Goal: Obtain resource: Obtain resource

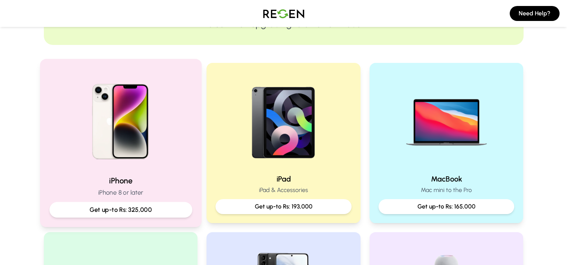
scroll to position [126, 0]
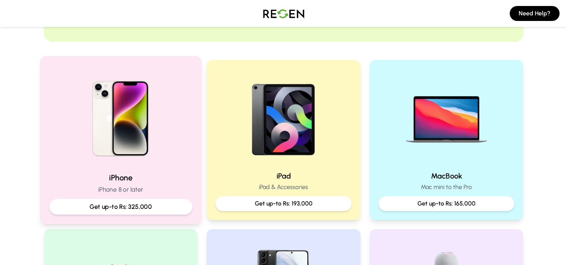
click at [139, 211] on p "Get up-to Rs: 325,000" at bounding box center [120, 206] width 130 height 9
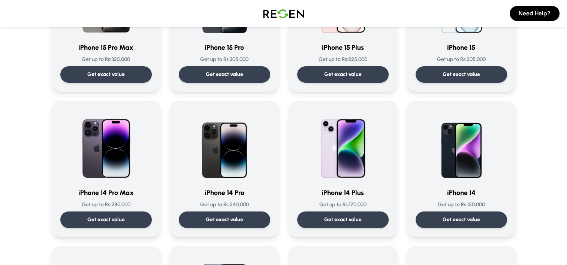
scroll to position [130, 0]
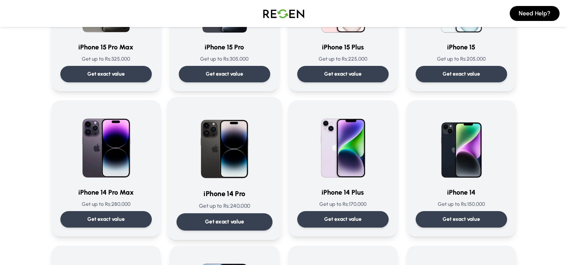
click at [223, 223] on p "Get exact value" at bounding box center [224, 222] width 39 height 8
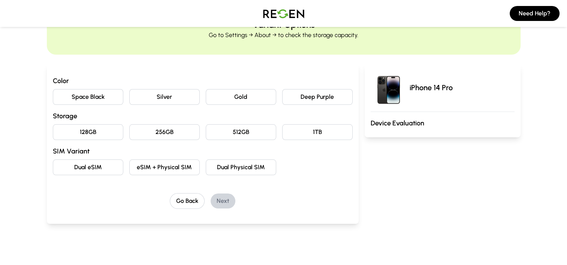
scroll to position [40, 0]
click at [318, 91] on button "Deep Purple" at bounding box center [317, 96] width 70 height 16
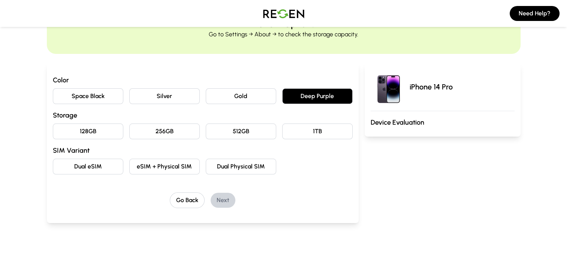
click at [163, 126] on button "256GB" at bounding box center [164, 132] width 70 height 16
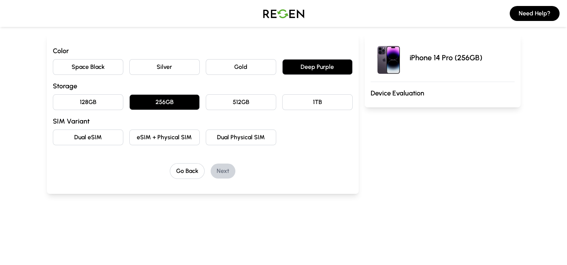
click at [179, 136] on button "eSIM + Physical SIM" at bounding box center [164, 138] width 70 height 16
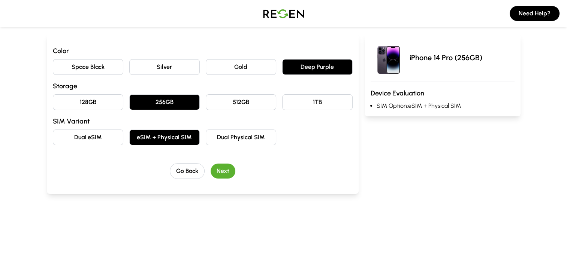
click at [102, 136] on button "Dual eSIM" at bounding box center [88, 138] width 70 height 16
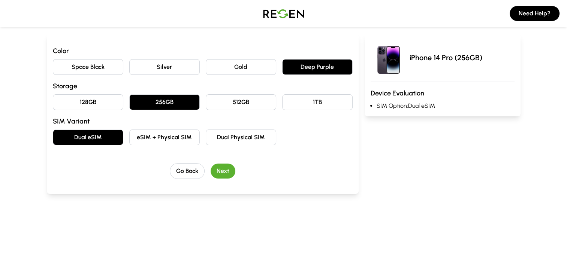
click at [218, 161] on div "Color Space Black Silver Gold Deep Purple Storage 128GB 256GB 512GB 1TB SIM Var…" at bounding box center [203, 112] width 300 height 133
click at [219, 166] on button "Next" at bounding box center [223, 171] width 25 height 15
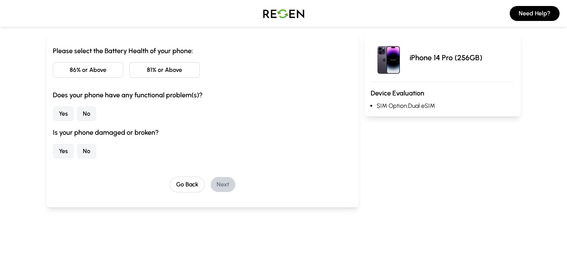
scroll to position [31, 0]
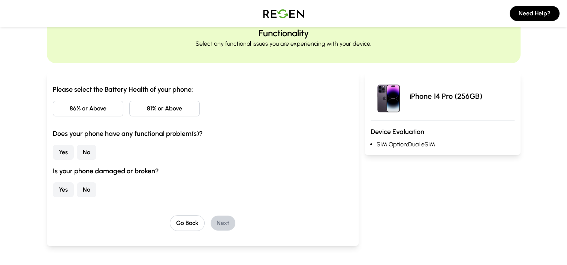
click at [154, 103] on button "81% or Above" at bounding box center [164, 109] width 70 height 16
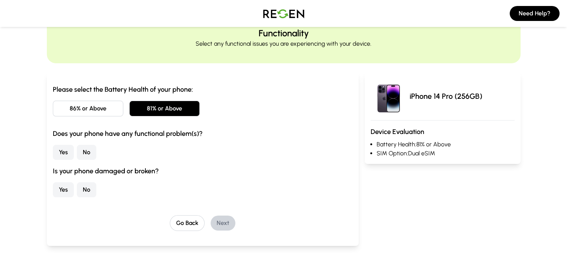
click at [82, 151] on button "No" at bounding box center [86, 152] width 19 height 15
click at [89, 190] on button "No" at bounding box center [86, 189] width 19 height 15
click at [218, 228] on button "Next" at bounding box center [223, 223] width 25 height 15
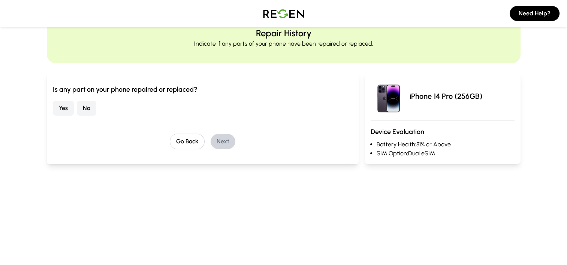
scroll to position [35, 0]
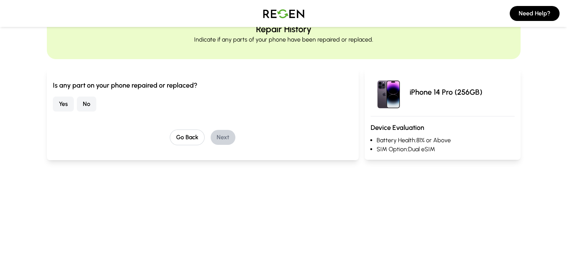
click at [88, 101] on button "No" at bounding box center [86, 104] width 19 height 15
click at [223, 143] on button "Next" at bounding box center [223, 137] width 25 height 15
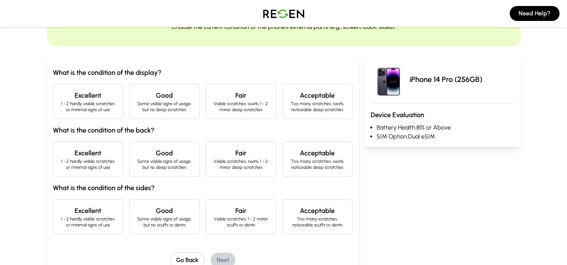
scroll to position [51, 0]
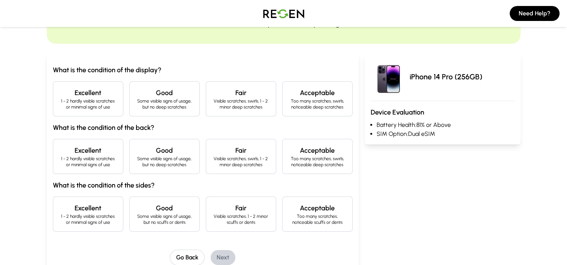
click at [106, 105] on p "1 - 2 hardly visible scratches or minimal signs of use" at bounding box center [88, 104] width 58 height 12
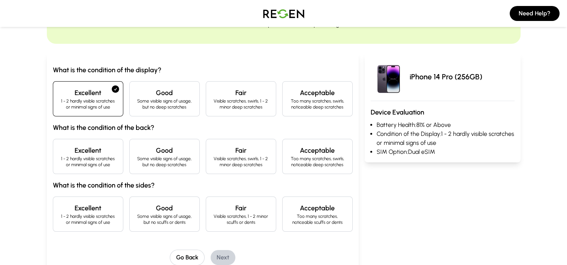
click at [94, 162] on p "1 - 2 hardly visible scratches or minimal signs of use" at bounding box center [88, 162] width 58 height 12
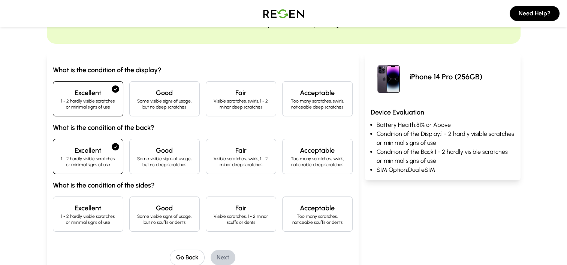
click at [102, 212] on h4 "Excellent" at bounding box center [88, 208] width 58 height 10
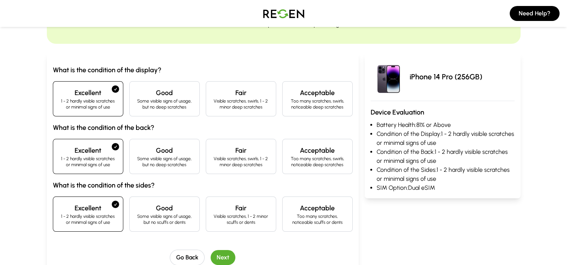
click at [222, 255] on button "Next" at bounding box center [223, 257] width 25 height 15
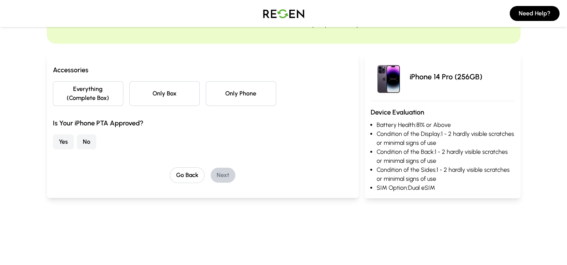
click at [229, 100] on button "Only Phone" at bounding box center [241, 93] width 70 height 25
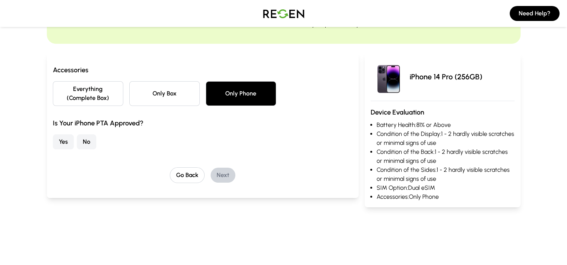
click at [85, 142] on button "No" at bounding box center [86, 142] width 19 height 15
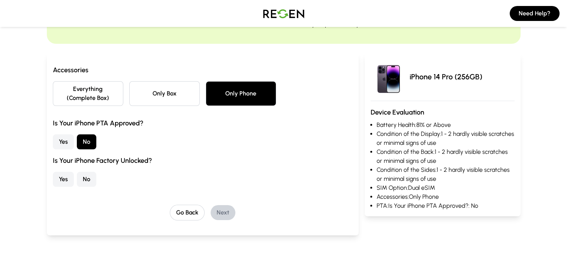
click at [87, 178] on button "No" at bounding box center [86, 179] width 19 height 15
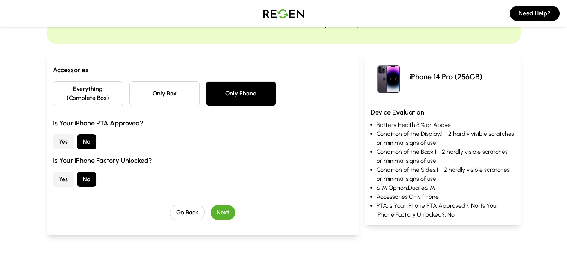
click at [219, 206] on button "Next" at bounding box center [223, 212] width 25 height 15
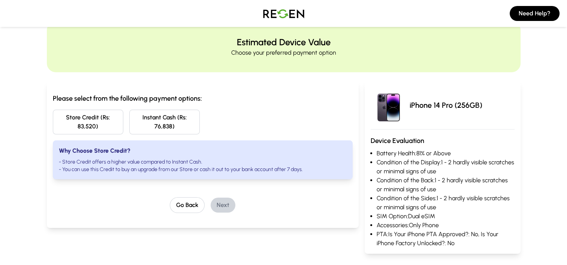
scroll to position [22, 0]
click at [96, 118] on button "Store Credit (Rs: 83,520)" at bounding box center [88, 122] width 70 height 25
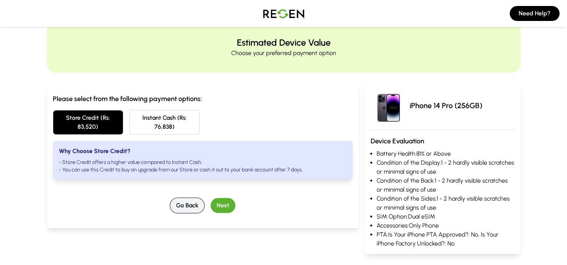
click at [189, 204] on button "Go Back" at bounding box center [187, 206] width 35 height 16
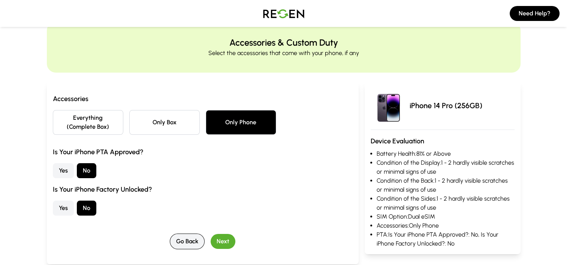
scroll to position [0, 0]
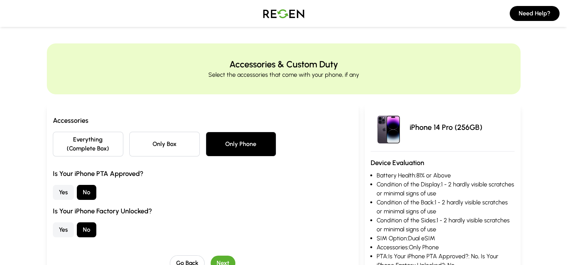
click at [70, 228] on button "Yes" at bounding box center [63, 230] width 21 height 15
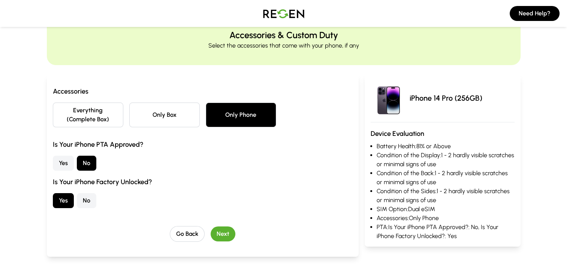
scroll to position [32, 0]
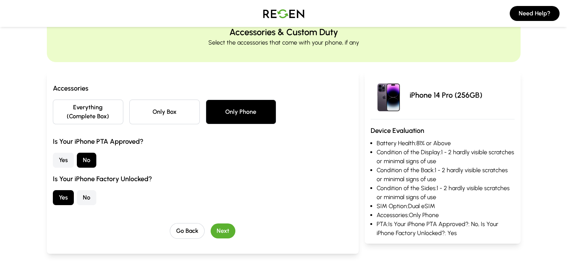
click at [222, 229] on button "Next" at bounding box center [223, 231] width 25 height 15
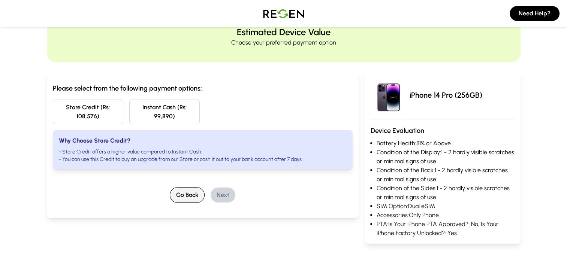
click at [194, 202] on button "Go Back" at bounding box center [187, 195] width 35 height 16
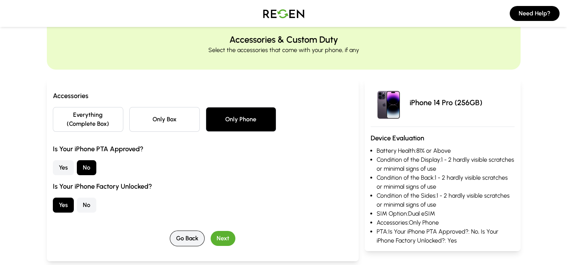
scroll to position [34, 0]
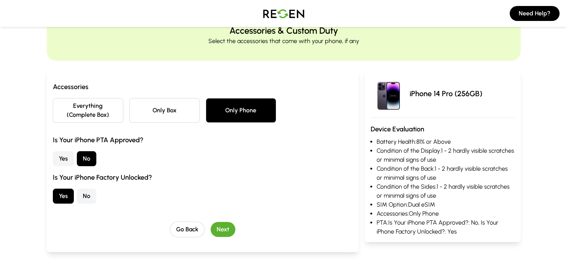
click at [225, 229] on button "Next" at bounding box center [223, 229] width 25 height 15
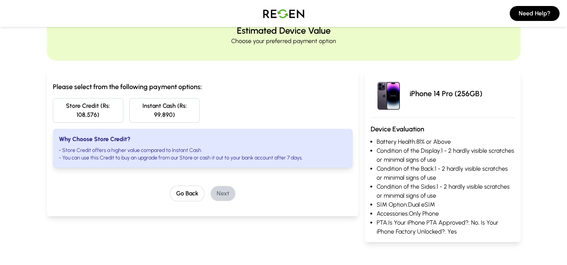
click at [113, 112] on button "Store Credit (Rs: 108,576)" at bounding box center [88, 110] width 70 height 25
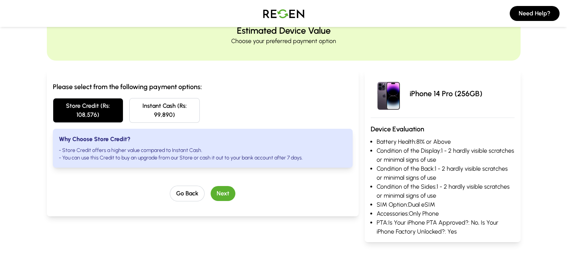
click at [172, 108] on button "Instant Cash (Rs: 99,890)" at bounding box center [164, 110] width 70 height 25
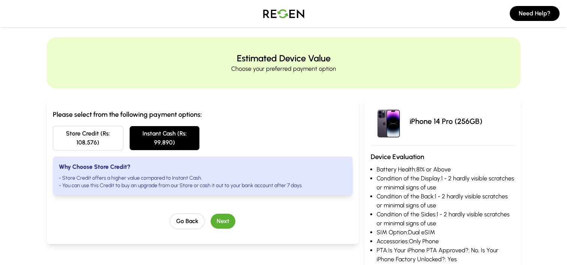
scroll to position [5, 0]
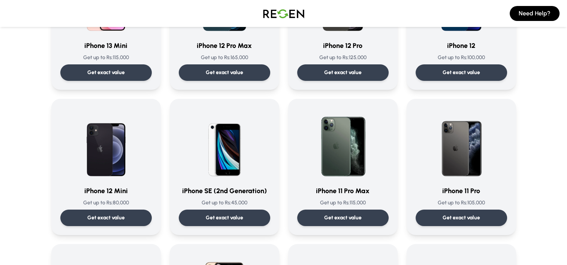
scroll to position [668, 0]
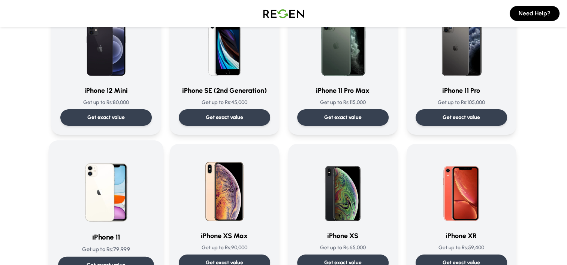
click at [85, 203] on img at bounding box center [106, 188] width 76 height 76
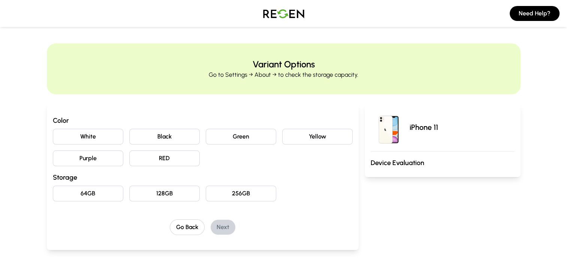
click at [111, 151] on button "Purple" at bounding box center [88, 159] width 70 height 16
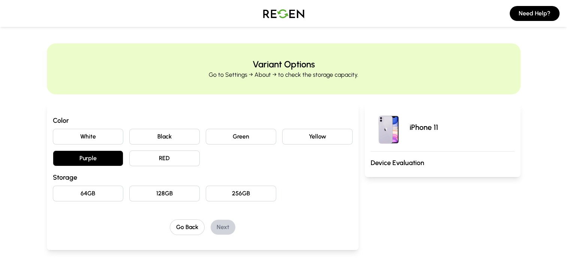
click at [173, 196] on button "128GB" at bounding box center [164, 194] width 70 height 16
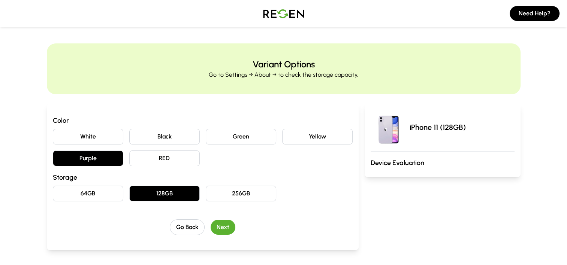
click at [223, 226] on button "Next" at bounding box center [223, 227] width 25 height 15
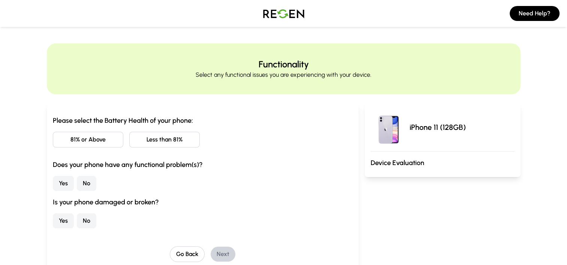
click at [160, 140] on button "Less than 81%" at bounding box center [164, 140] width 70 height 16
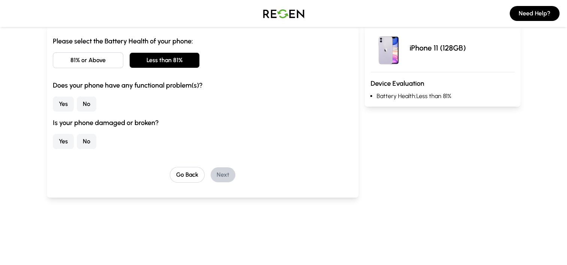
scroll to position [80, 0]
click at [89, 100] on button "No" at bounding box center [86, 103] width 19 height 15
click at [87, 145] on button "No" at bounding box center [86, 140] width 19 height 15
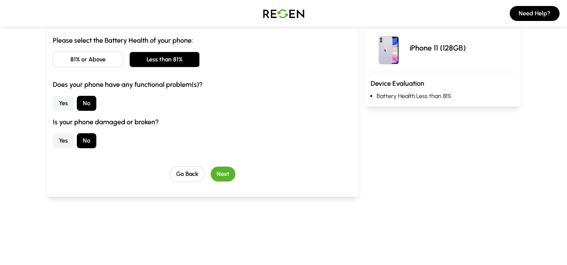
click at [230, 172] on button "Next" at bounding box center [223, 174] width 25 height 15
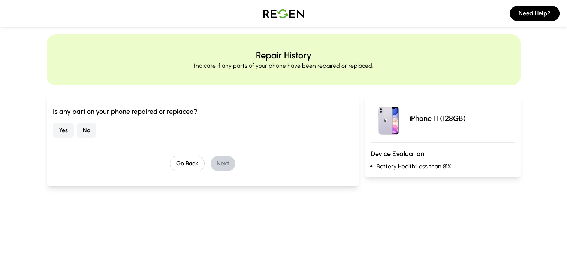
scroll to position [9, 0]
click at [89, 132] on button "No" at bounding box center [86, 130] width 19 height 15
click at [230, 166] on button "Next" at bounding box center [223, 164] width 25 height 15
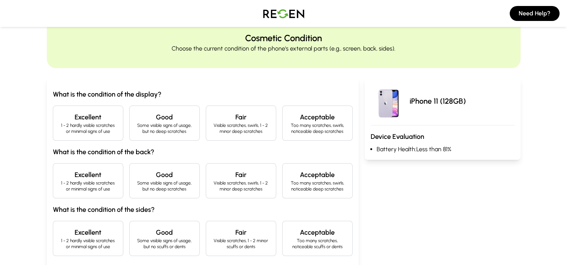
scroll to position [27, 0]
click at [94, 119] on h4 "Excellent" at bounding box center [88, 117] width 58 height 10
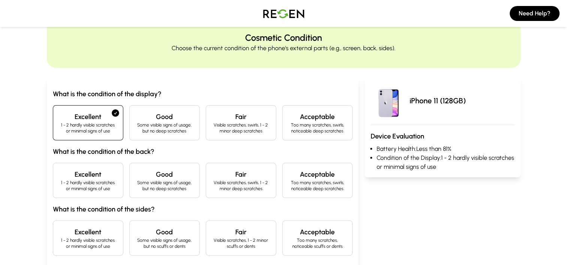
click at [102, 176] on h4 "Excellent" at bounding box center [88, 174] width 58 height 10
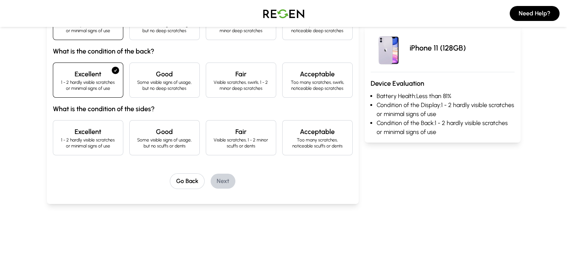
scroll to position [127, 0]
click at [102, 135] on h4 "Excellent" at bounding box center [88, 131] width 58 height 10
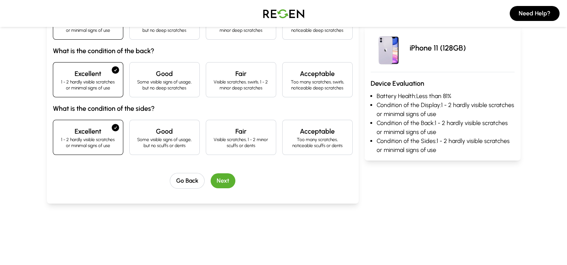
click at [228, 178] on button "Next" at bounding box center [223, 180] width 25 height 15
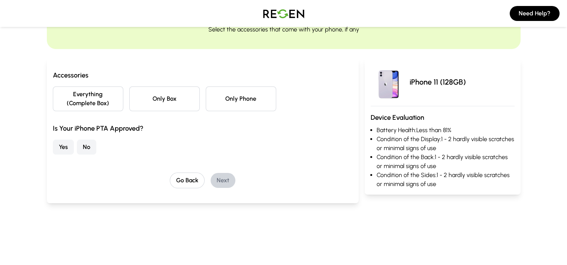
click at [230, 94] on button "Only Phone" at bounding box center [241, 99] width 70 height 25
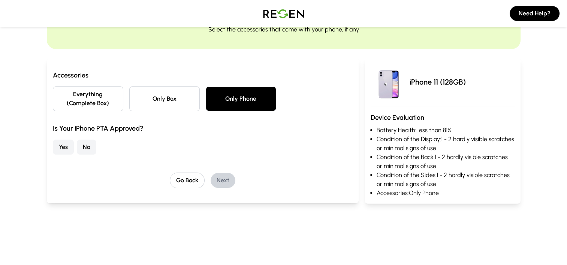
click at [64, 148] on button "Yes" at bounding box center [63, 147] width 21 height 15
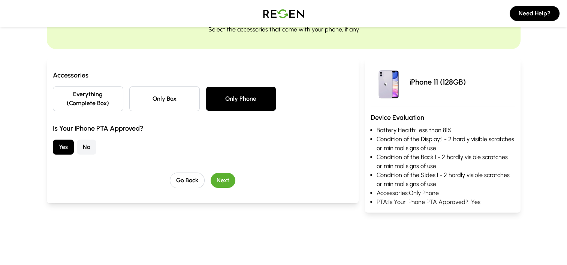
click at [226, 182] on button "Next" at bounding box center [223, 180] width 25 height 15
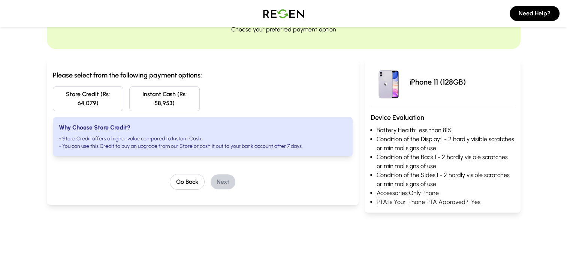
click at [172, 102] on button "Instant Cash (Rs: 58,953)" at bounding box center [164, 99] width 70 height 25
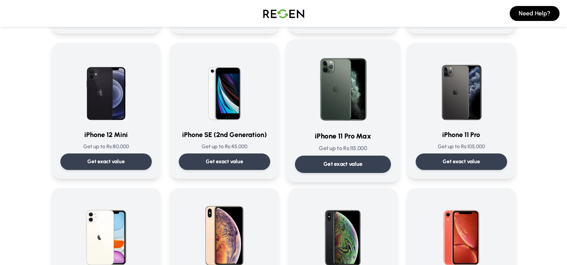
scroll to position [654, 0]
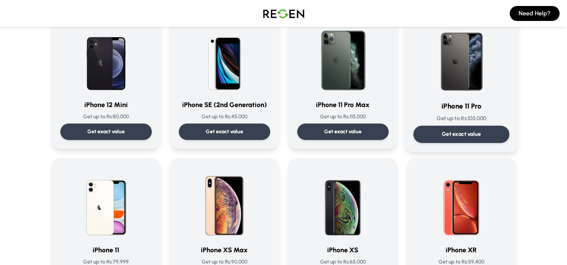
click at [461, 131] on p "Get exact value" at bounding box center [460, 134] width 39 height 8
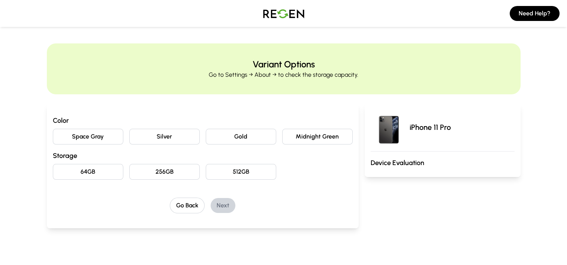
click at [300, 135] on button "Midnight Green" at bounding box center [317, 137] width 70 height 16
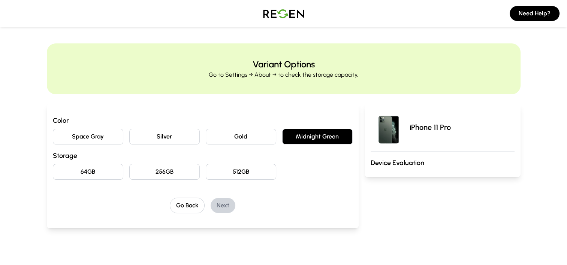
click at [105, 175] on button "64GB" at bounding box center [88, 172] width 70 height 16
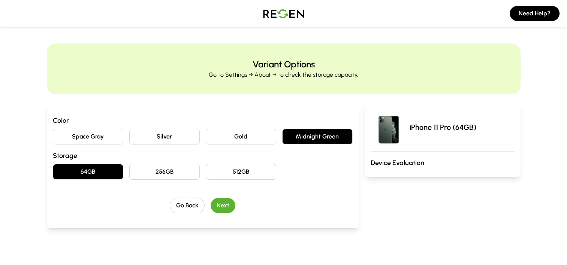
click at [223, 207] on button "Next" at bounding box center [223, 205] width 25 height 15
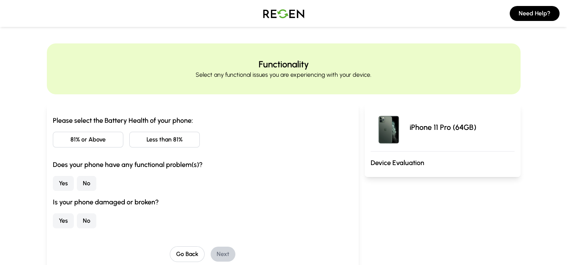
click at [167, 141] on button "Less than 81%" at bounding box center [164, 140] width 70 height 16
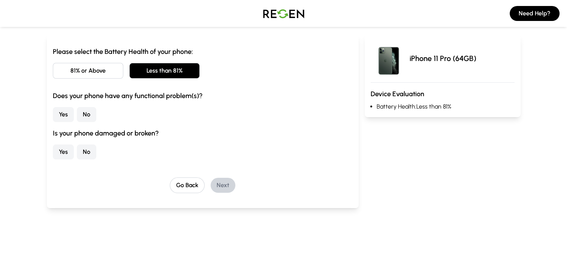
scroll to position [72, 0]
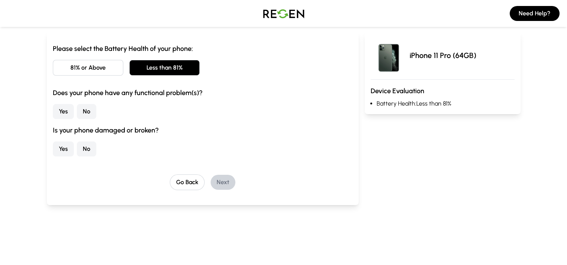
click at [85, 112] on button "No" at bounding box center [86, 111] width 19 height 15
click at [88, 142] on button "No" at bounding box center [86, 149] width 19 height 15
click at [226, 180] on button "Next" at bounding box center [223, 182] width 25 height 15
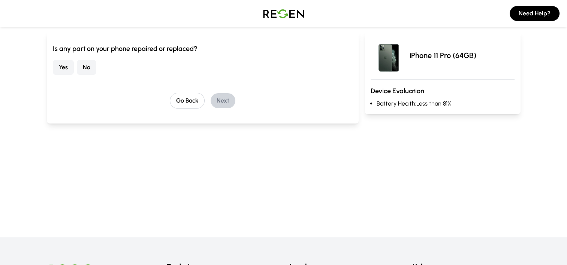
click at [90, 65] on button "No" at bounding box center [86, 67] width 19 height 15
click at [222, 106] on button "Next" at bounding box center [223, 100] width 25 height 15
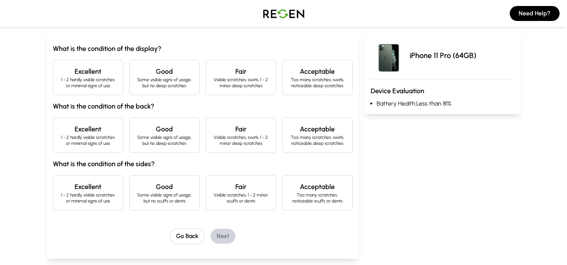
click at [96, 61] on div "Excellent 1 - 2 hardly visible scratches or minimal signs of use" at bounding box center [88, 77] width 70 height 35
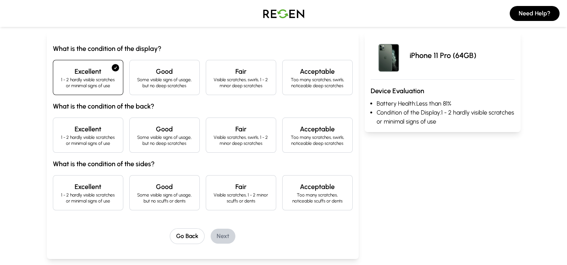
click at [92, 132] on h4 "Excellent" at bounding box center [88, 129] width 58 height 10
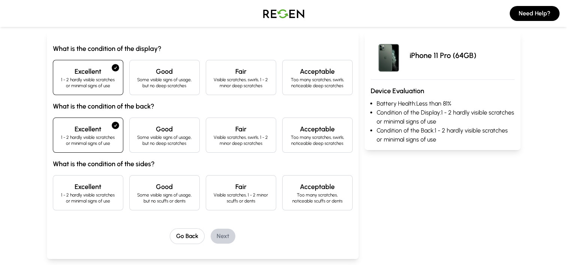
click at [96, 190] on h4 "Excellent" at bounding box center [88, 187] width 58 height 10
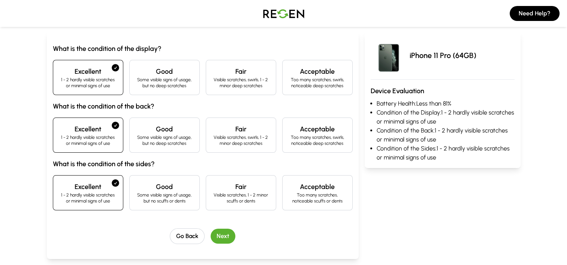
click at [219, 237] on button "Next" at bounding box center [223, 236] width 25 height 15
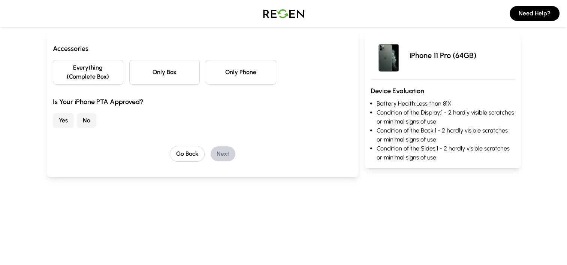
click at [225, 79] on button "Only Phone" at bounding box center [241, 72] width 70 height 25
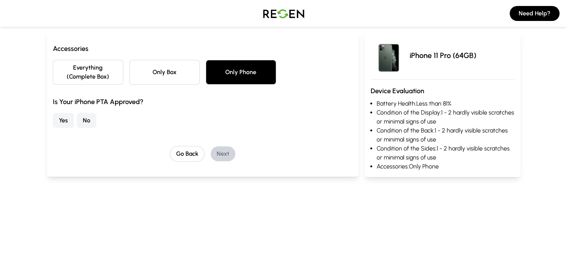
click at [70, 123] on button "Yes" at bounding box center [63, 120] width 21 height 15
click at [231, 155] on button "Next" at bounding box center [223, 153] width 25 height 15
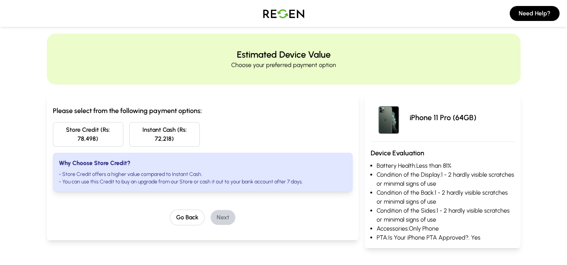
scroll to position [10, 0]
click at [155, 141] on button "Instant Cash (Rs: 72,218)" at bounding box center [164, 134] width 70 height 25
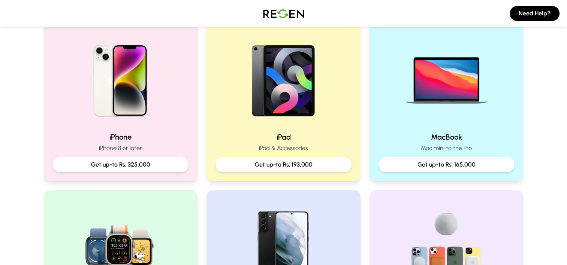
scroll to position [168, 0]
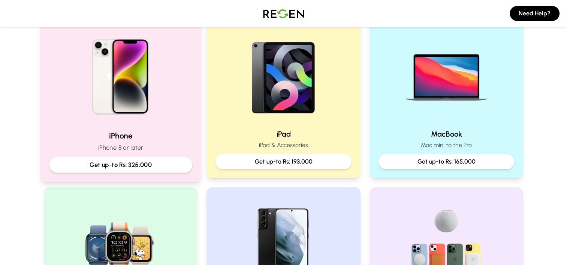
click at [147, 143] on p "iPhone 8 or later" at bounding box center [120, 147] width 143 height 9
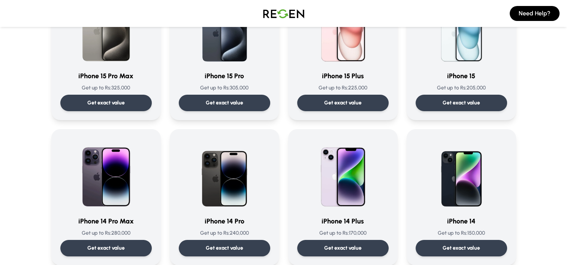
scroll to position [166, 0]
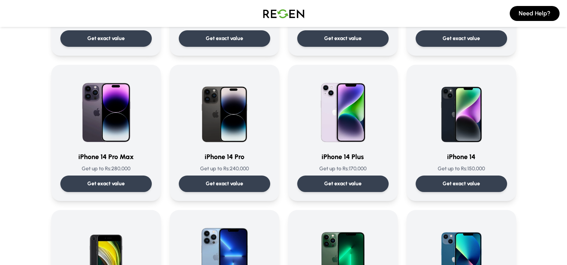
click at [147, 143] on div at bounding box center [105, 110] width 91 height 72
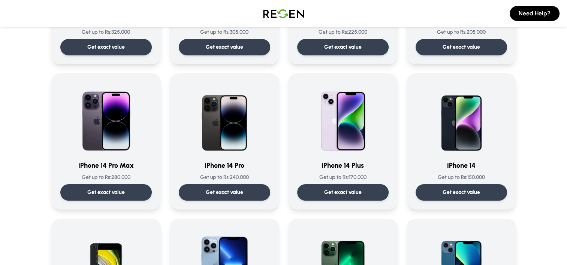
scroll to position [160, 0]
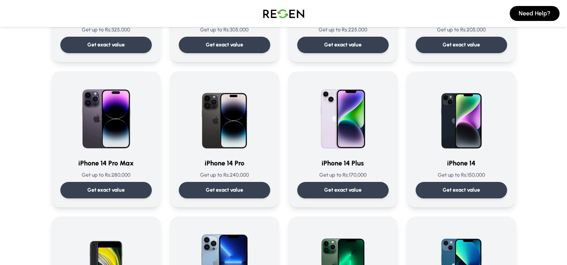
click at [228, 112] on img at bounding box center [224, 116] width 72 height 72
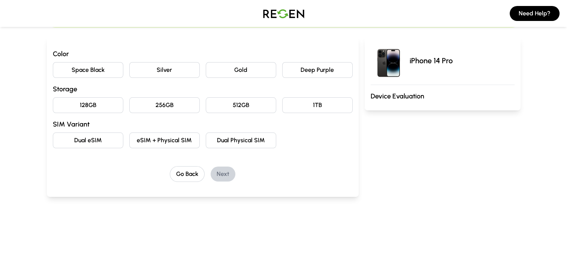
scroll to position [67, 0]
click at [324, 66] on button "Deep Purple" at bounding box center [317, 70] width 70 height 16
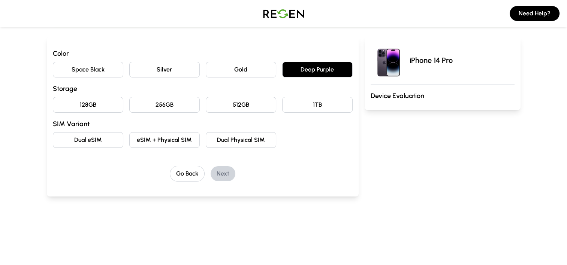
click at [78, 134] on button "Dual eSIM" at bounding box center [88, 140] width 70 height 16
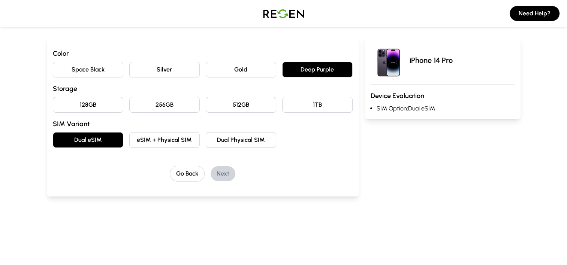
click at [159, 106] on button "256GB" at bounding box center [164, 105] width 70 height 16
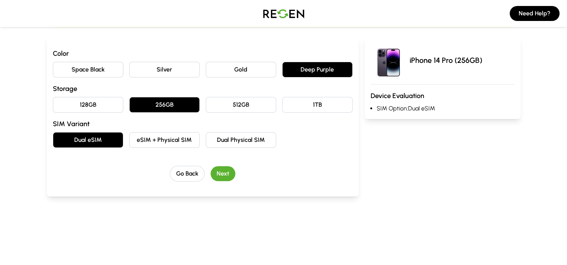
click at [221, 180] on button "Next" at bounding box center [223, 173] width 25 height 15
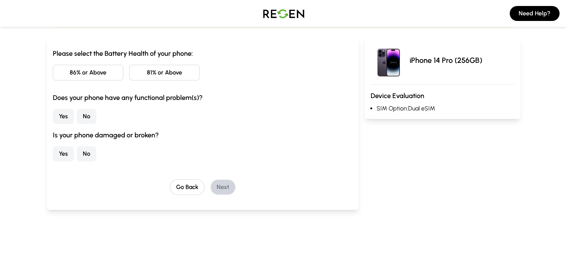
scroll to position [61, 0]
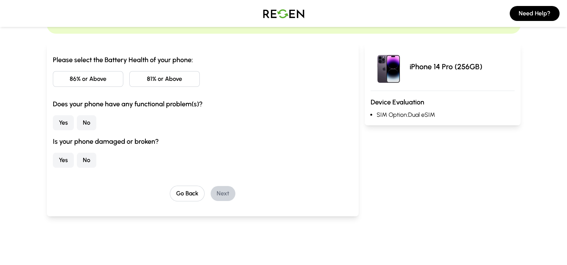
click at [157, 75] on button "81% or Above" at bounding box center [164, 79] width 70 height 16
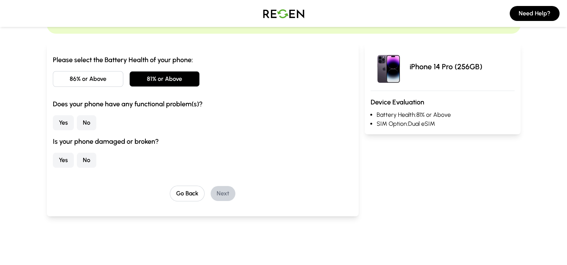
click at [87, 121] on button "No" at bounding box center [86, 122] width 19 height 15
click at [91, 157] on button "No" at bounding box center [86, 160] width 19 height 15
click at [225, 196] on button "Next" at bounding box center [223, 193] width 25 height 15
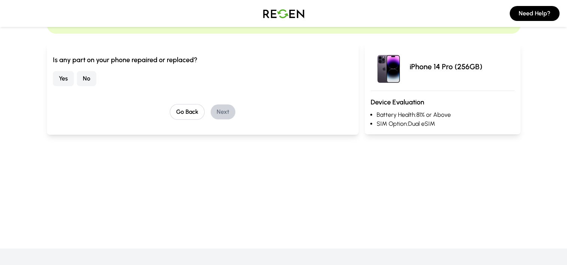
click at [84, 79] on button "No" at bounding box center [86, 78] width 19 height 15
click at [223, 111] on button "Next" at bounding box center [223, 112] width 25 height 15
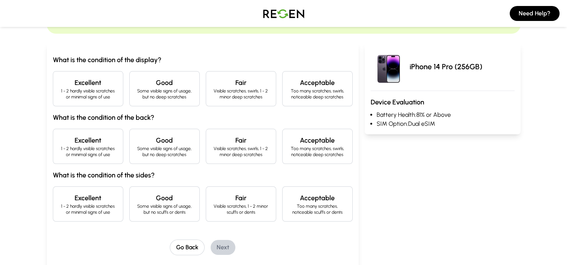
click at [103, 87] on h4 "Excellent" at bounding box center [88, 83] width 58 height 10
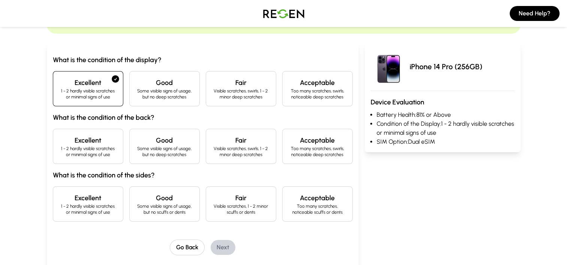
click at [79, 163] on div "Excellent 1 - 2 hardly visible scratches or minimal signs of use" at bounding box center [88, 146] width 70 height 35
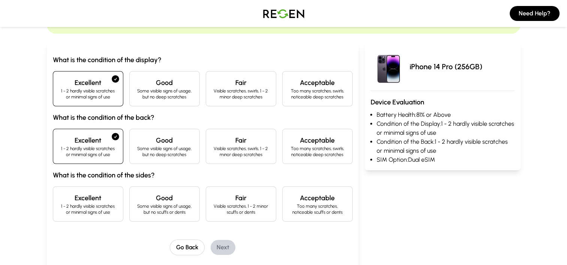
click at [89, 207] on p "1 - 2 hardly visible scratches or minimal signs of use" at bounding box center [88, 209] width 58 height 12
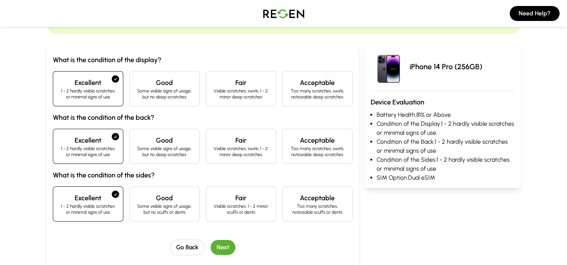
click at [219, 242] on button "Next" at bounding box center [223, 247] width 25 height 15
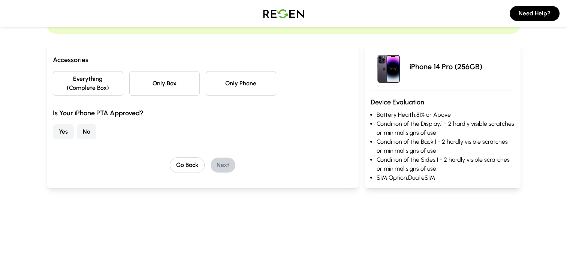
click at [246, 90] on button "Only Phone" at bounding box center [241, 83] width 70 height 25
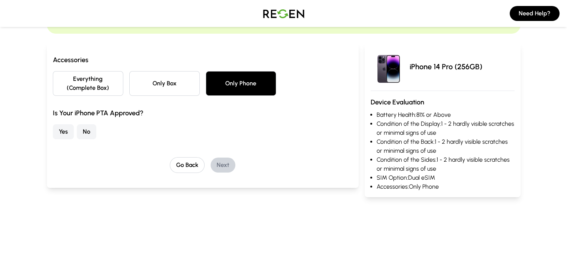
click at [84, 135] on button "No" at bounding box center [86, 131] width 19 height 15
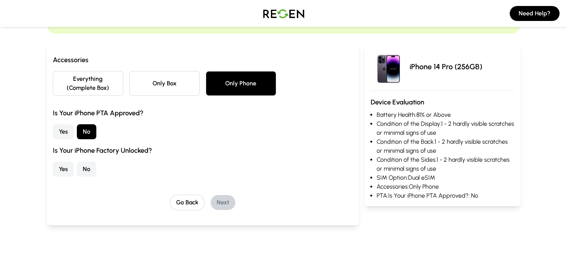
click at [66, 165] on button "Yes" at bounding box center [63, 169] width 21 height 15
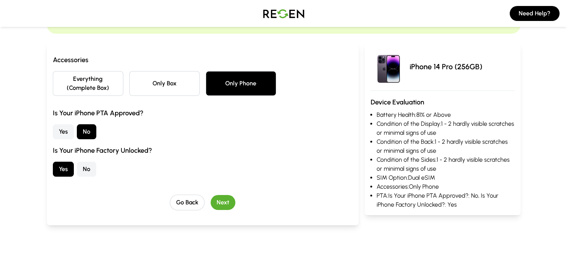
click at [136, 150] on h3 "Is Your iPhone Factory Unlocked?" at bounding box center [203, 150] width 300 height 10
copy h3 "Is Your iPhone Factory Unlocked?"
click at [217, 208] on button "Next" at bounding box center [223, 202] width 25 height 15
